Goal: Task Accomplishment & Management: Complete application form

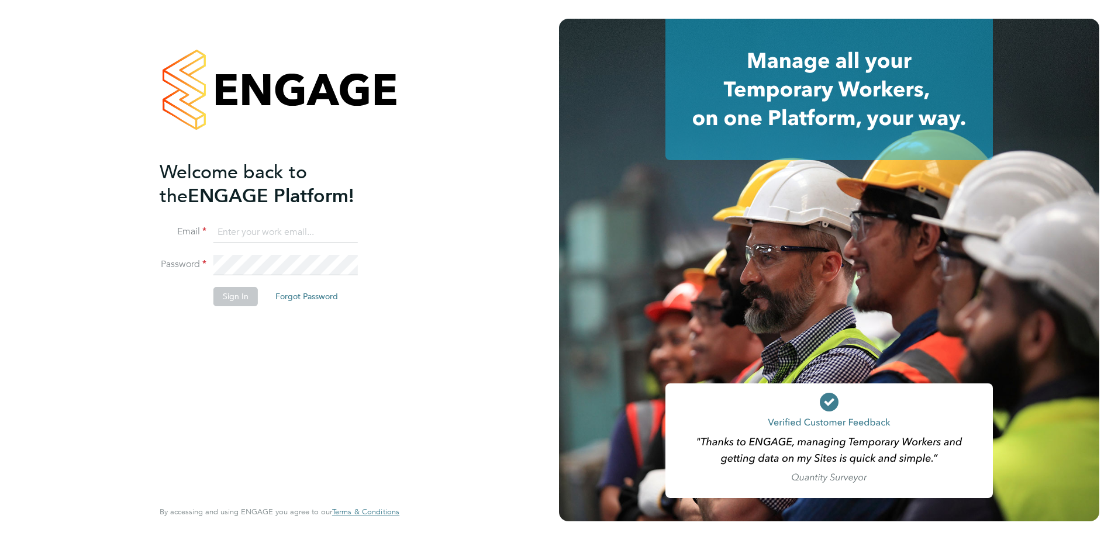
click at [251, 226] on input at bounding box center [285, 232] width 144 height 21
type input "chloe.taquin@thornbaker.co.uk"
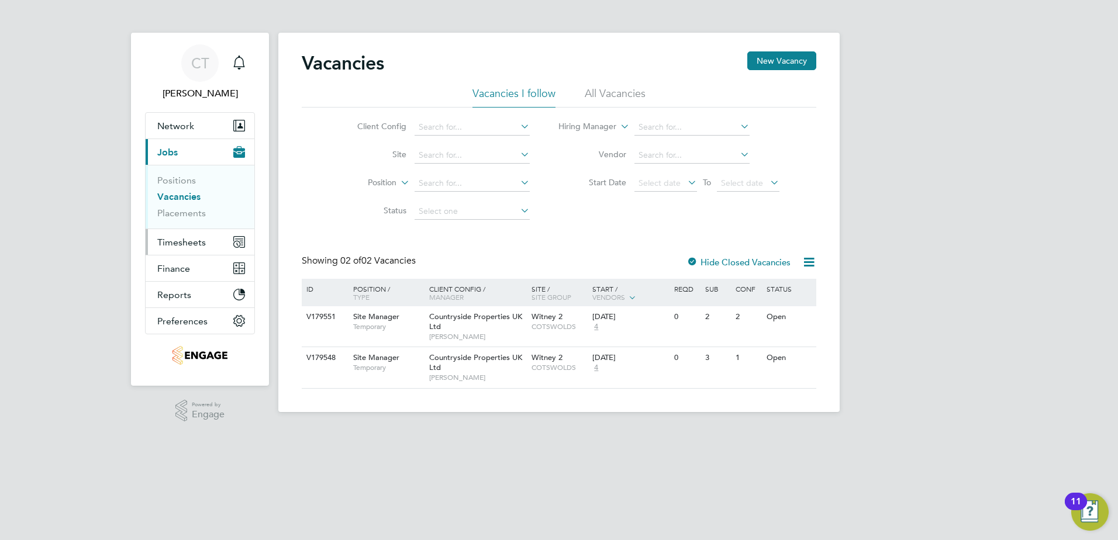
click at [196, 244] on span "Timesheets" at bounding box center [181, 242] width 49 height 11
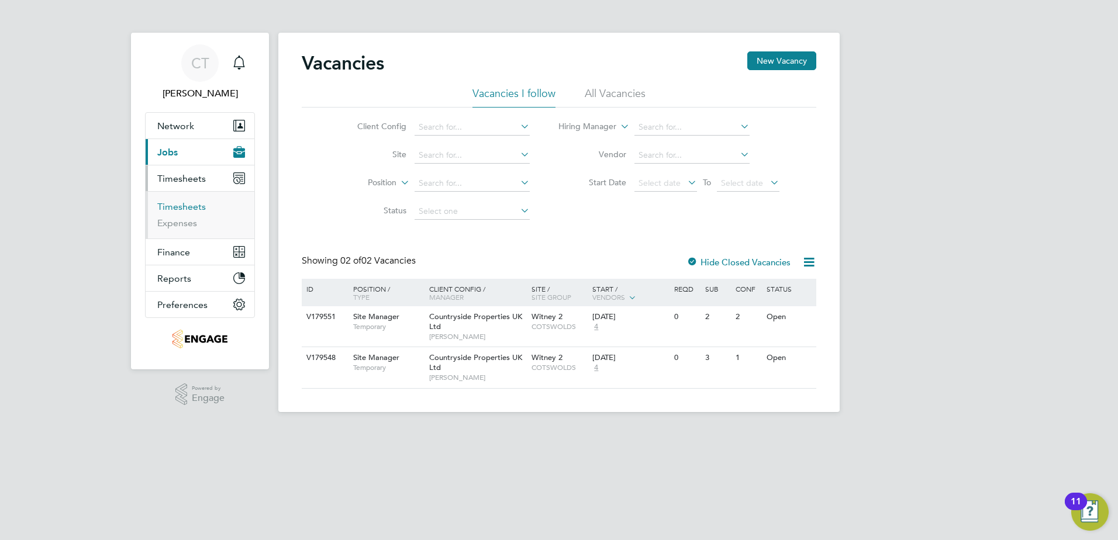
click at [201, 202] on link "Timesheets" at bounding box center [181, 206] width 49 height 11
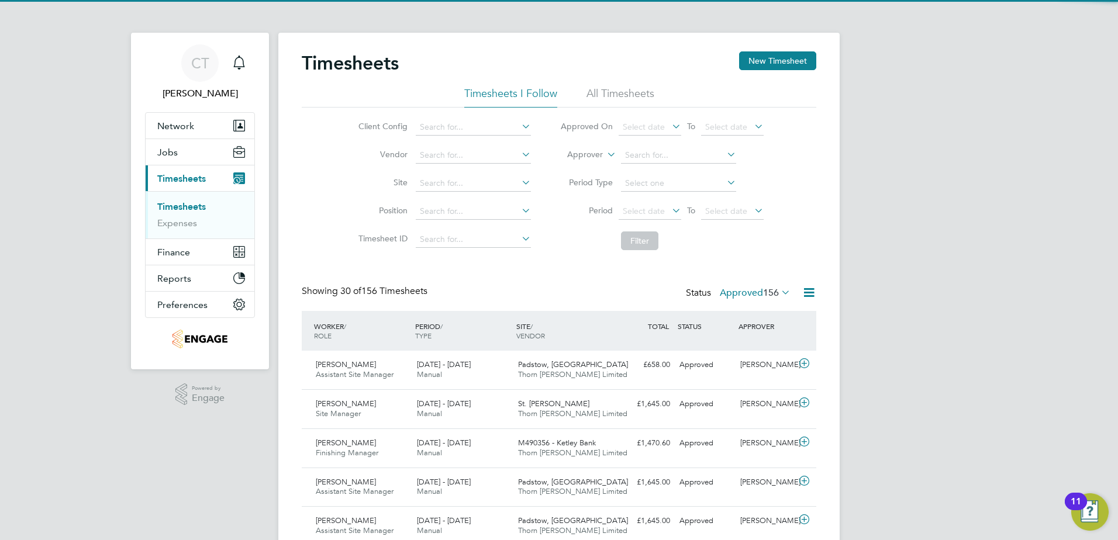
click at [774, 292] on span "156" at bounding box center [771, 293] width 16 height 12
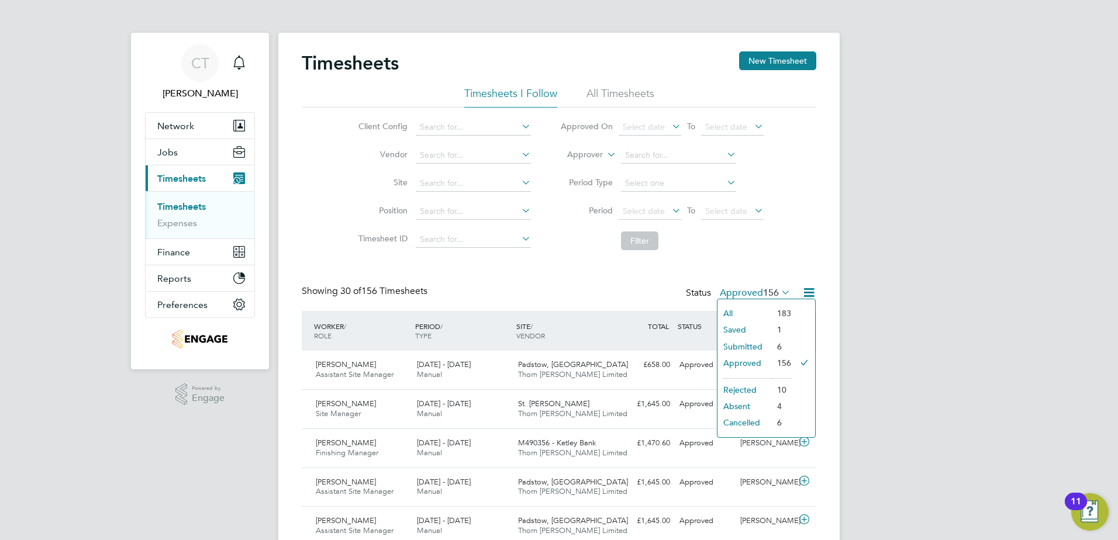
click at [745, 332] on li "Saved" at bounding box center [744, 329] width 54 height 16
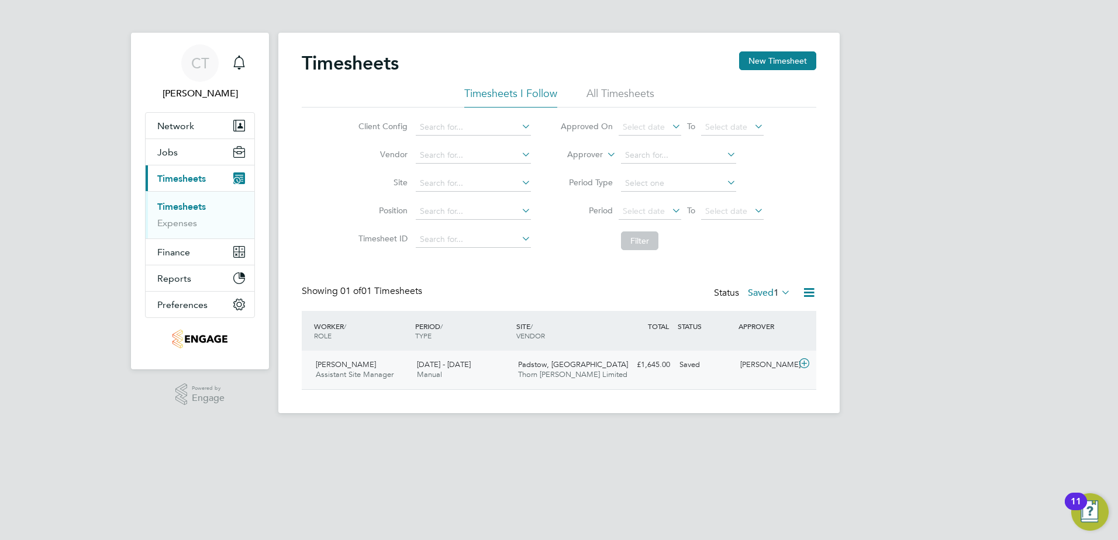
click at [801, 363] on icon at bounding box center [804, 363] width 15 height 9
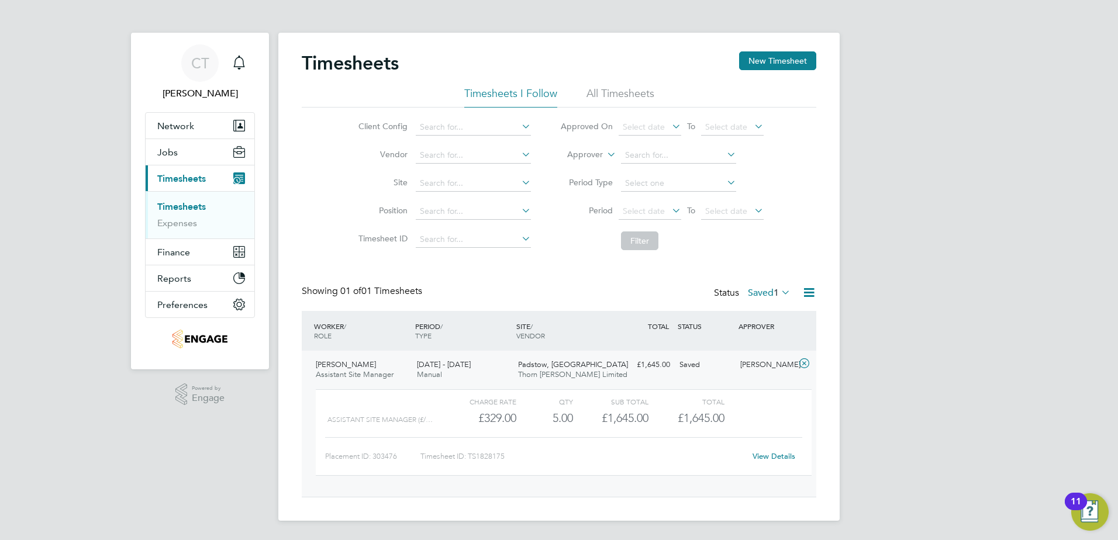
click at [772, 453] on link "View Details" at bounding box center [773, 456] width 43 height 10
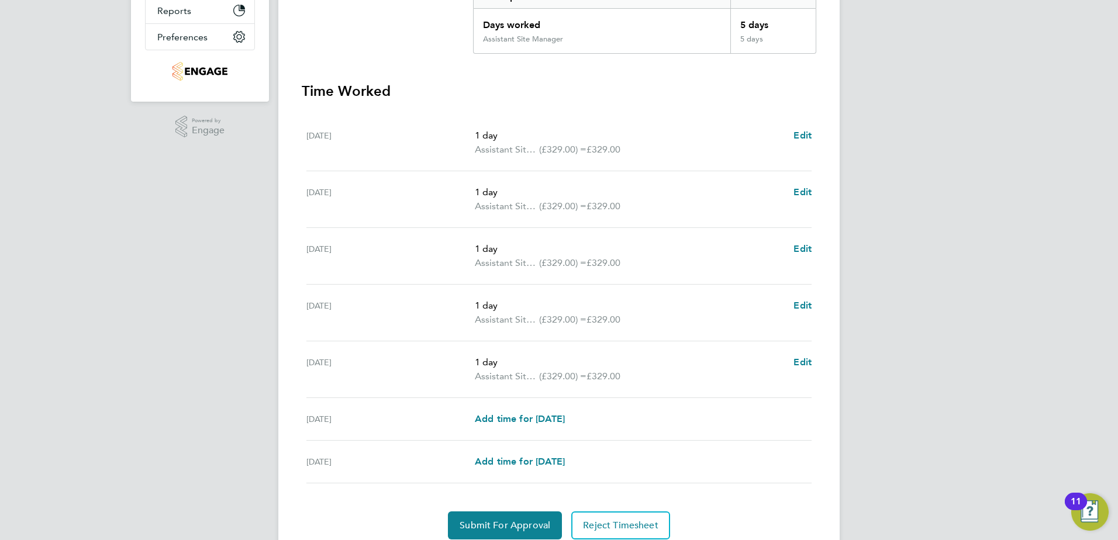
scroll to position [314, 0]
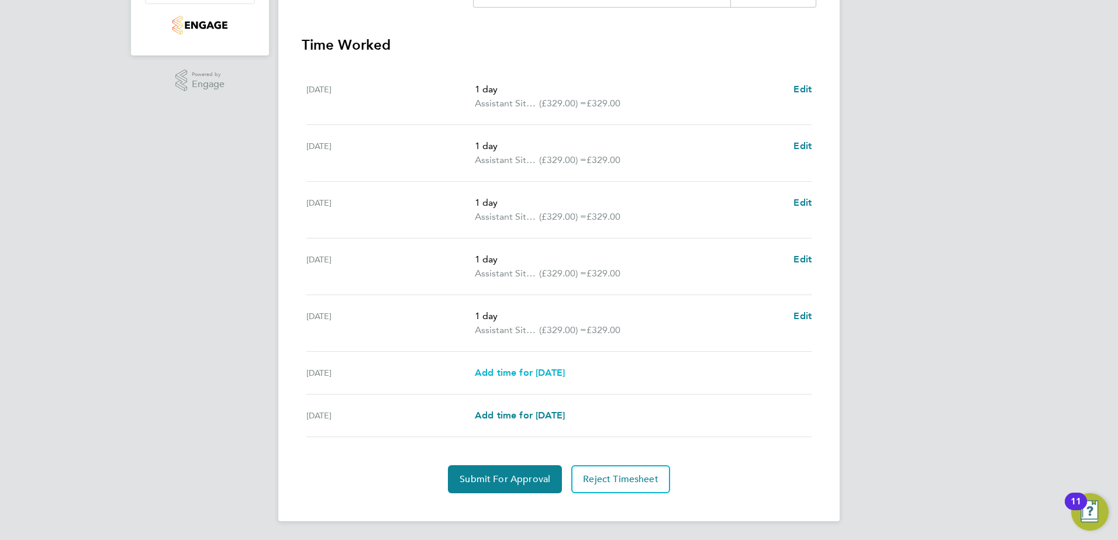
click at [516, 374] on span "Add time for [DATE]" at bounding box center [520, 372] width 90 height 11
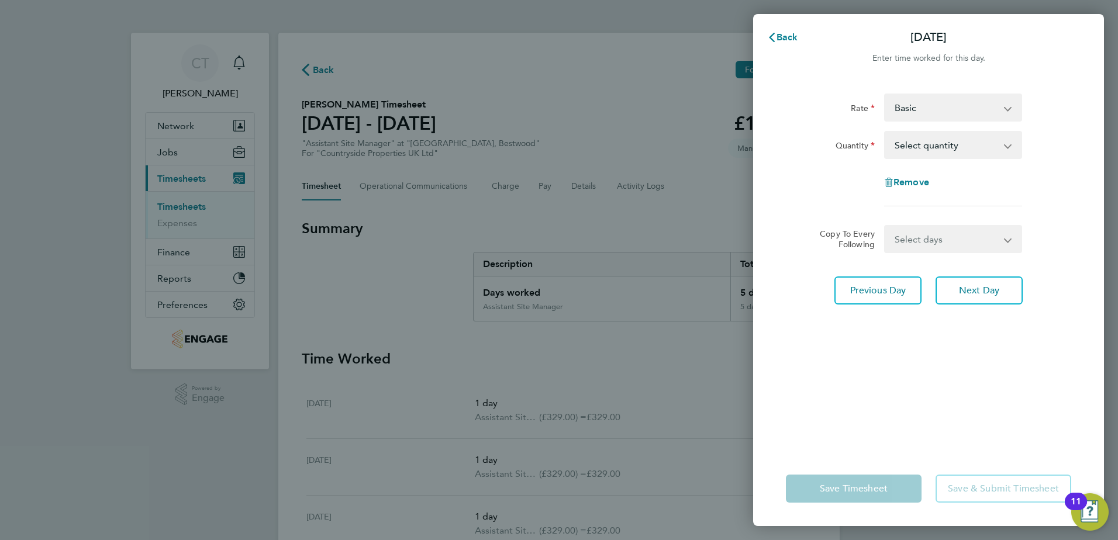
click at [986, 102] on select "Basic Assistant Site Manager - 329.00" at bounding box center [946, 108] width 122 height 26
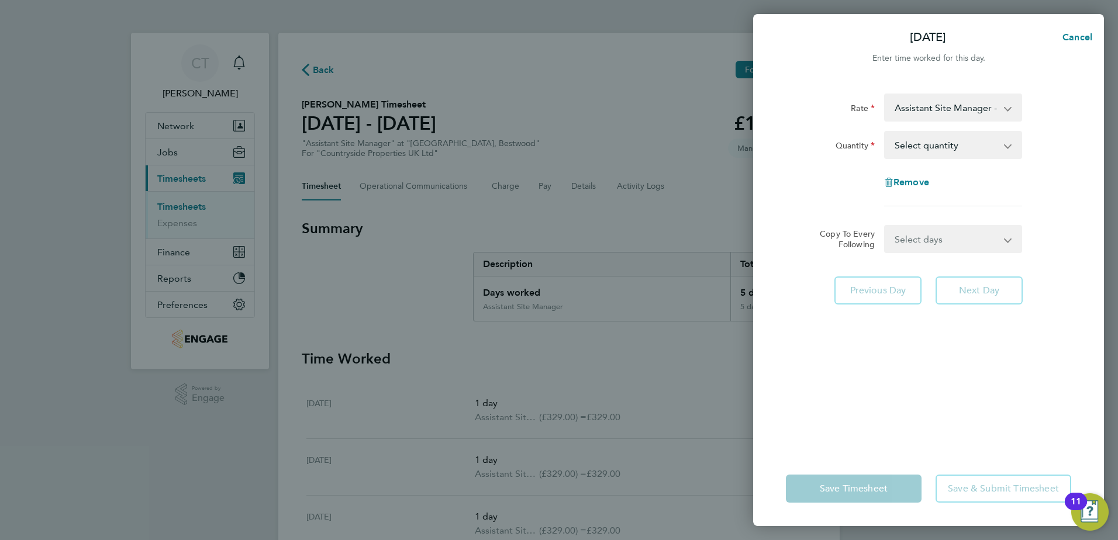
drag, startPoint x: 982, startPoint y: 121, endPoint x: 971, endPoint y: 141, distance: 23.3
click at [971, 141] on select "Select quantity 0.5 1" at bounding box center [946, 145] width 122 height 26
select select "1"
click at [885, 132] on select "Select quantity 0.5 1" at bounding box center [946, 145] width 122 height 26
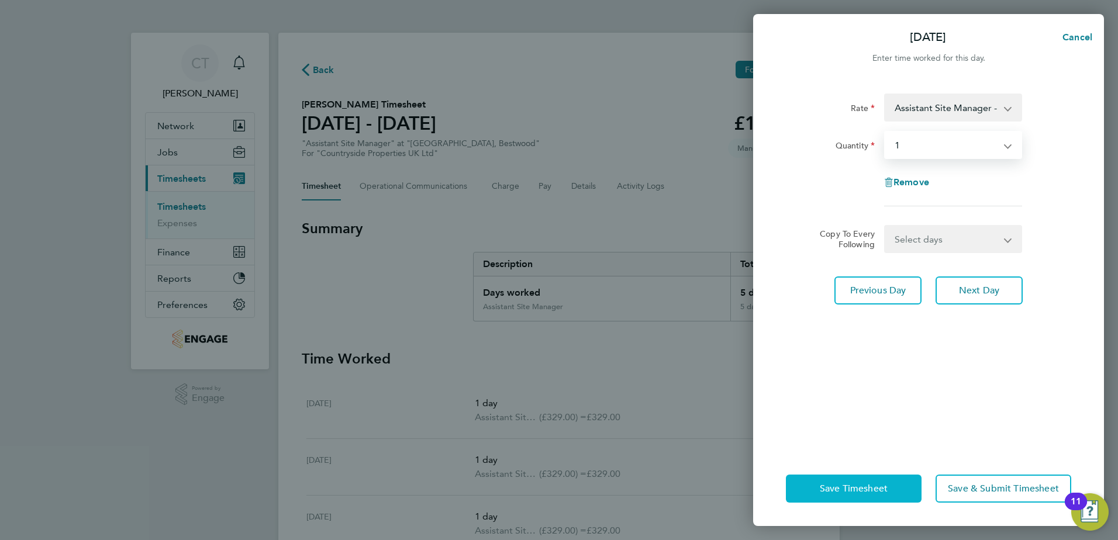
click at [843, 486] on span "Save Timesheet" at bounding box center [854, 489] width 68 height 12
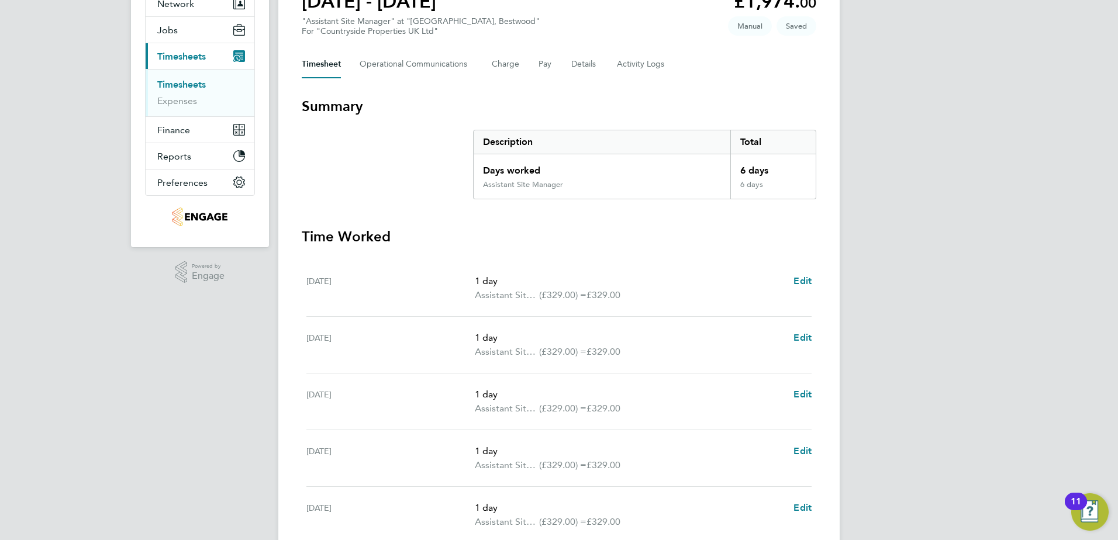
scroll to position [328, 0]
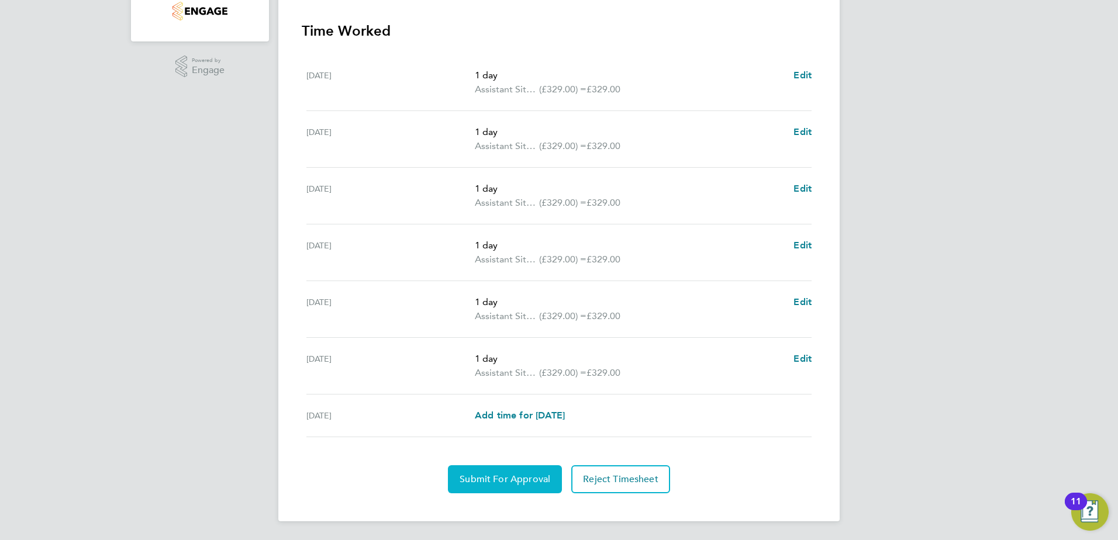
click at [501, 480] on span "Submit For Approval" at bounding box center [504, 479] width 91 height 12
